Goal: Ask a question

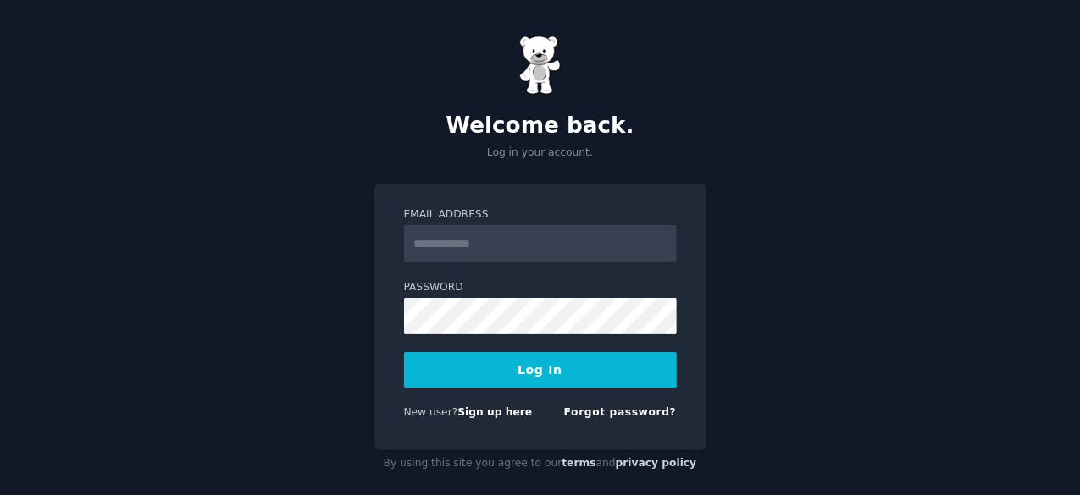
click at [535, 257] on input "Email Address" at bounding box center [540, 243] width 273 height 37
type input "**********"
click at [544, 371] on button "Log In" at bounding box center [540, 370] width 273 height 36
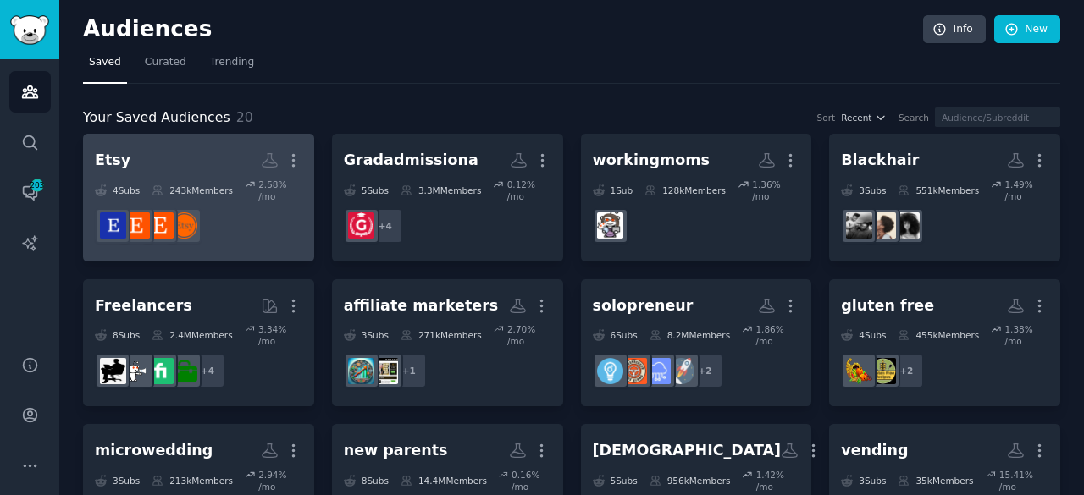
click at [257, 241] on link "Etsy More 4 Sub s 243k Members 2.58 % /mo" at bounding box center [198, 198] width 231 height 128
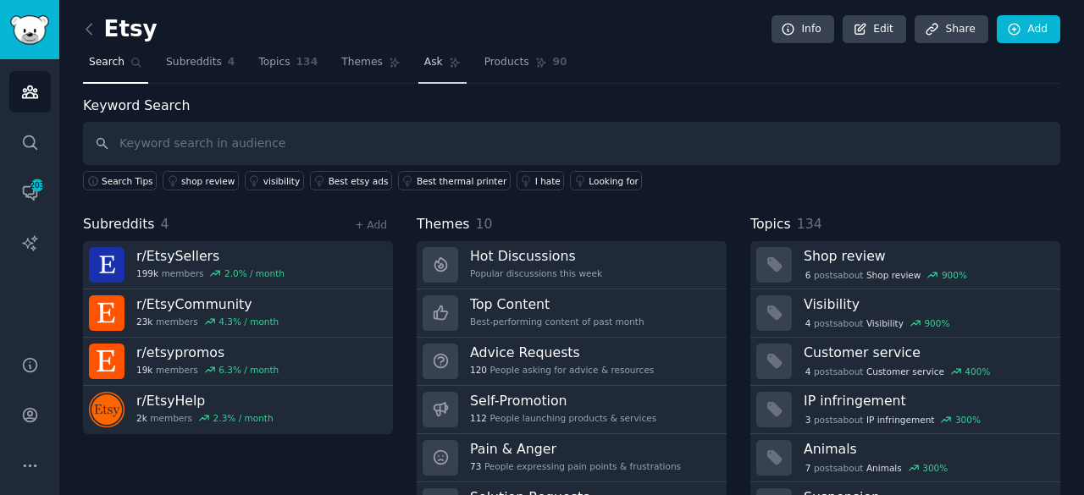
click at [424, 55] on span "Ask" at bounding box center [433, 62] width 19 height 15
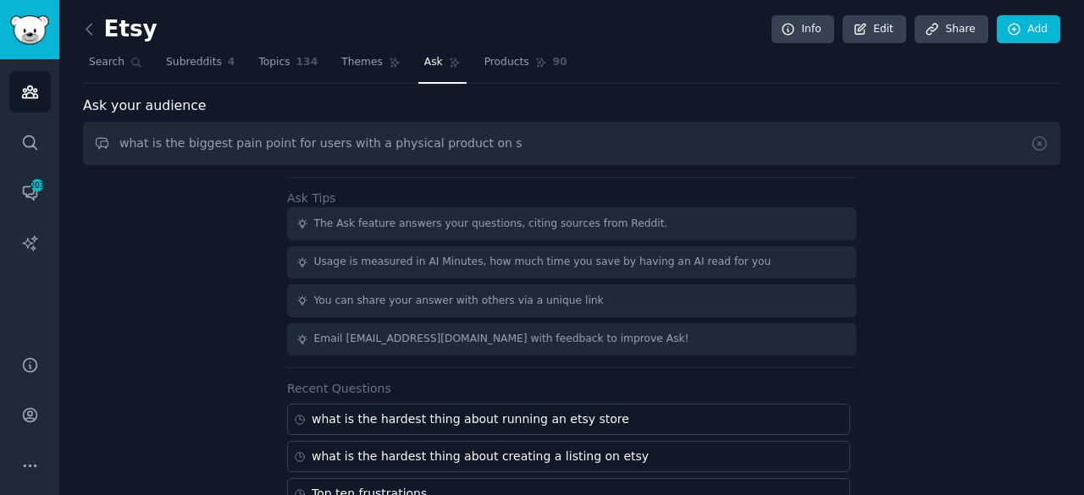
click at [324, 145] on input "what is the biggest pain point for users with a physical product on s" at bounding box center [571, 143] width 977 height 43
click at [647, 145] on input "what is the biggest pain point for sellers of physical products on etsy with a …" at bounding box center [571, 143] width 977 height 43
type input "what is the biggest pain point for sellers of physical products on etsy"
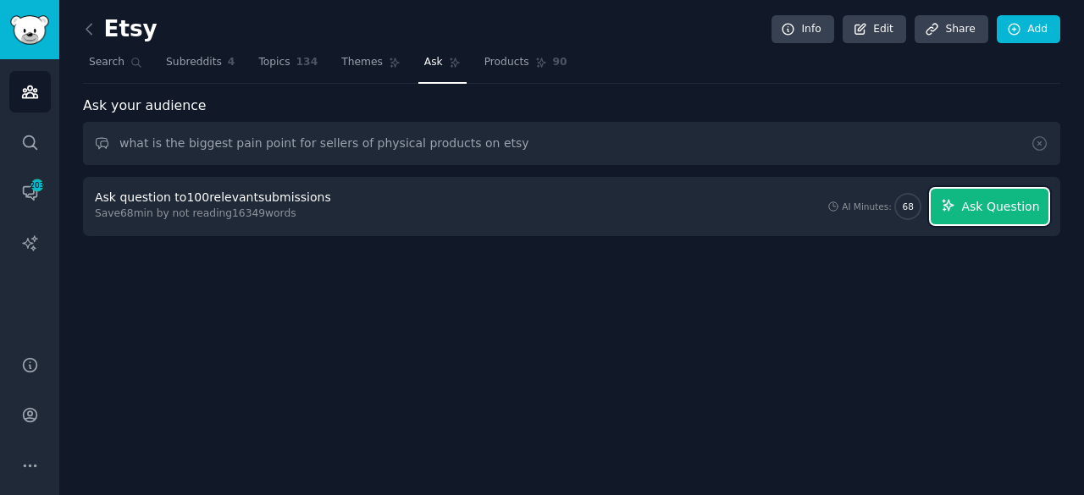
click at [1004, 209] on span "Ask Question" at bounding box center [1000, 207] width 78 height 18
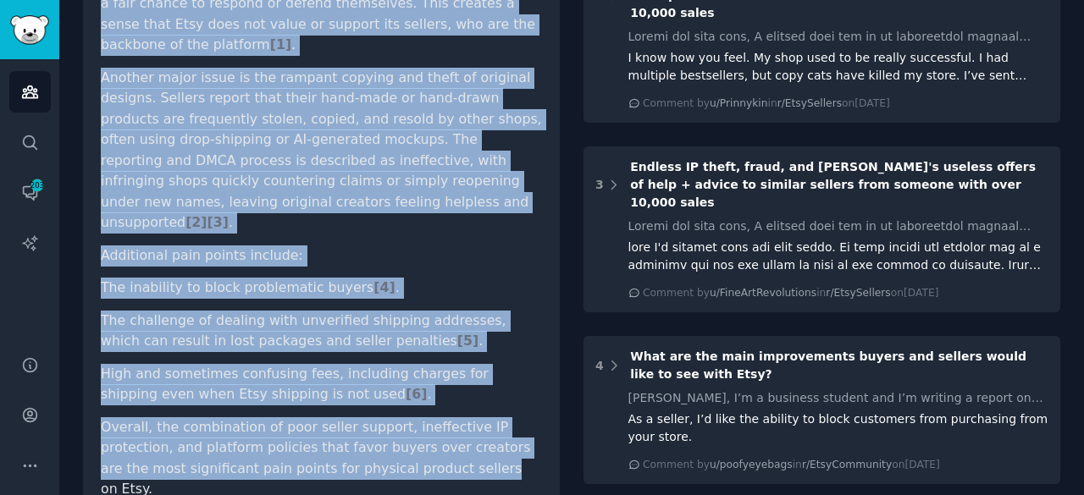
scroll to position [440, 0]
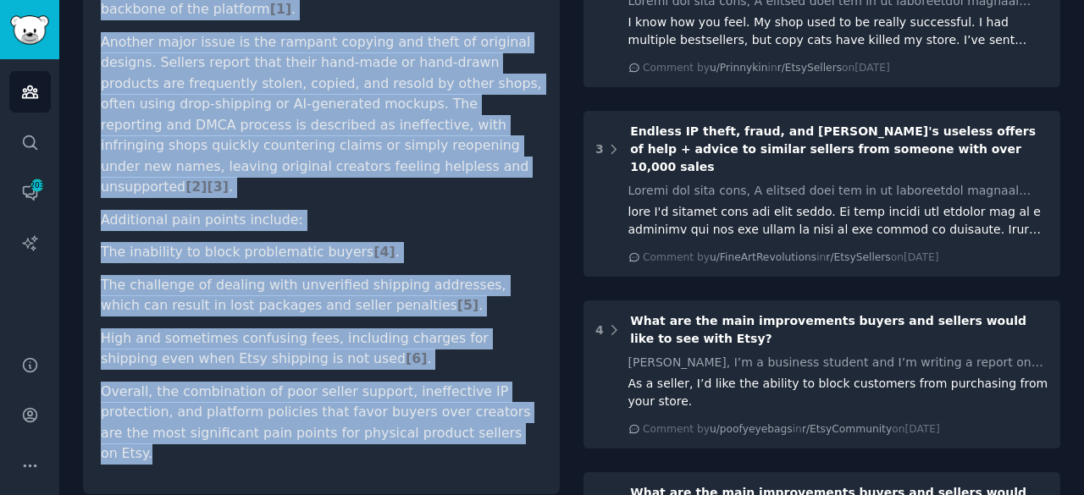
drag, startPoint x: 102, startPoint y: 188, endPoint x: 440, endPoint y: 390, distance: 394.6
click at [440, 390] on article "Based on the Reddit discussions, one of the biggest pain points for sellers of …" at bounding box center [321, 149] width 441 height 632
copy article "Based on the Reddit discussions, one of the biggest pain points for sellers of …"
